Goal: Find specific page/section: Find specific page/section

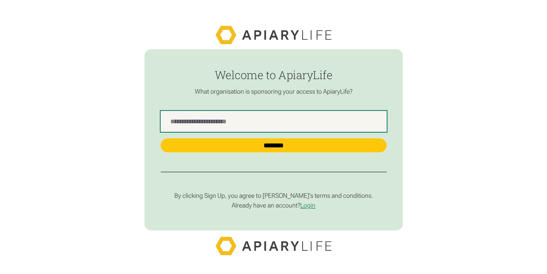
click at [253, 122] on Name "find-employer" at bounding box center [274, 121] width 226 height 21
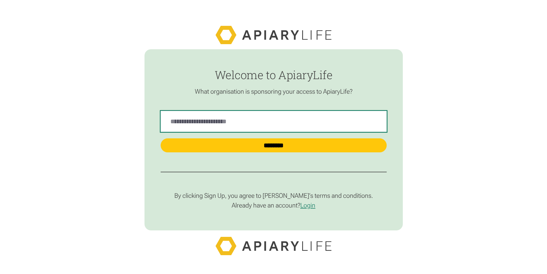
type Name "*******"
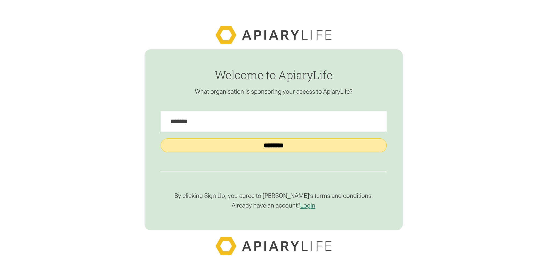
click at [224, 145] on input "********" at bounding box center [274, 145] width 226 height 14
